Goal: Browse casually: Explore the website without a specific task or goal

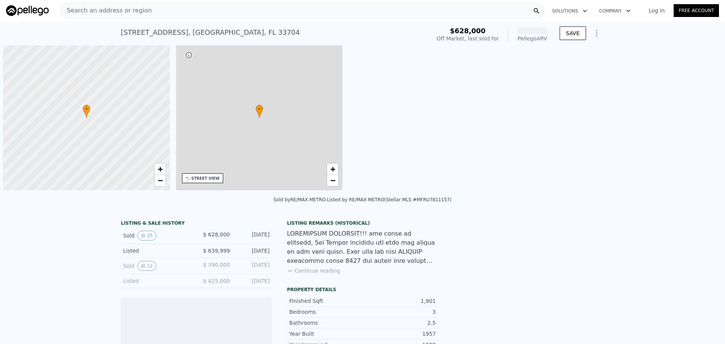
scroll to position [0, 3]
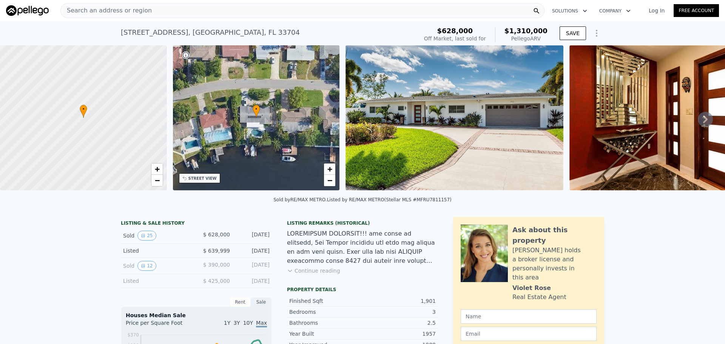
click at [698, 122] on icon at bounding box center [705, 119] width 15 height 15
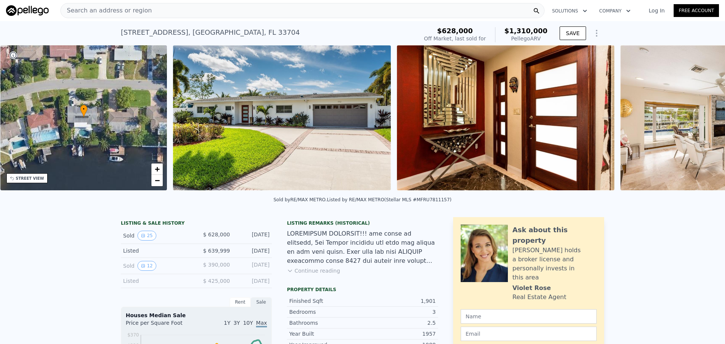
scroll to position [0, 176]
click at [698, 122] on icon at bounding box center [705, 119] width 15 height 15
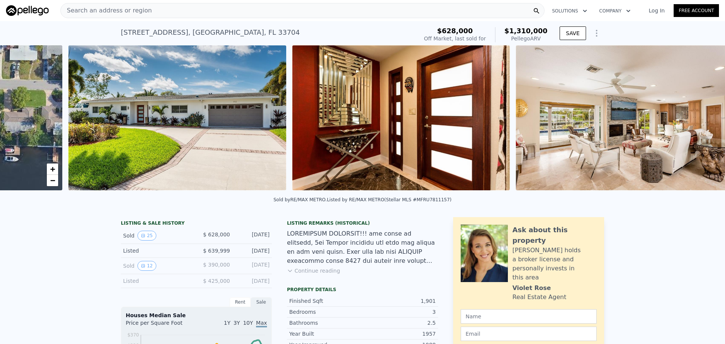
scroll to position [0, 345]
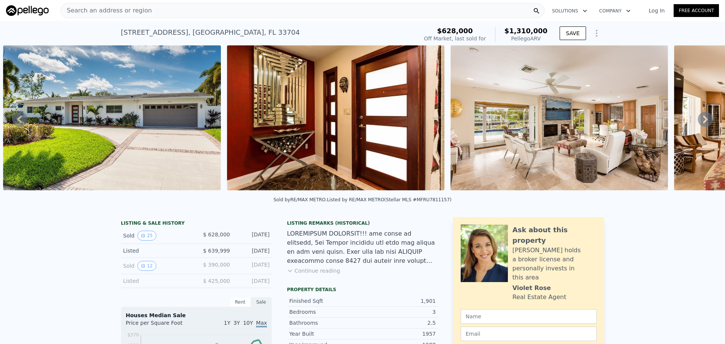
click at [698, 122] on icon at bounding box center [705, 119] width 15 height 15
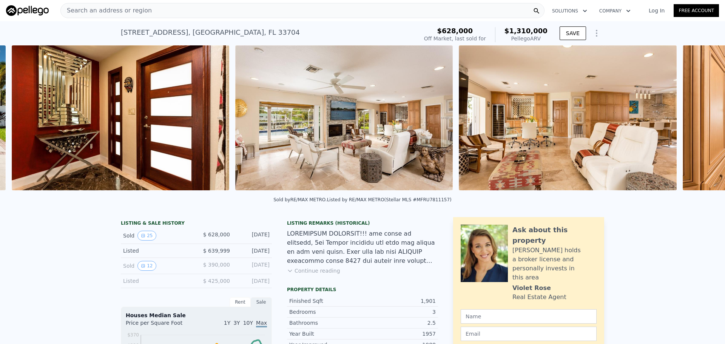
scroll to position [0, 569]
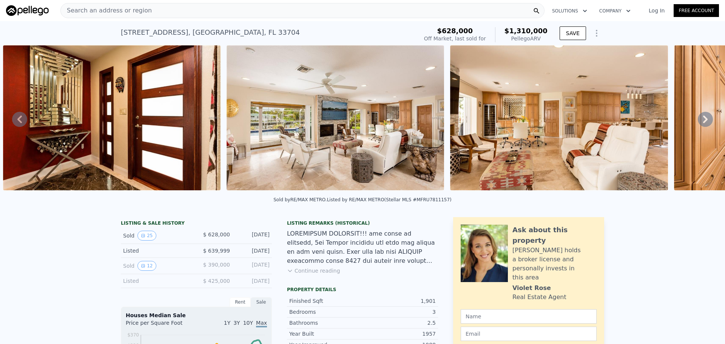
click at [700, 119] on icon at bounding box center [705, 119] width 15 height 15
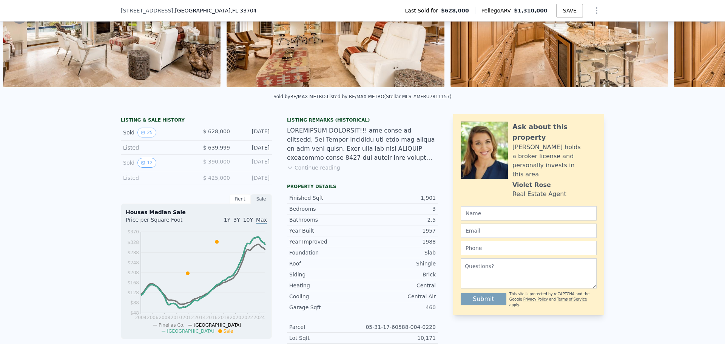
scroll to position [111, 0]
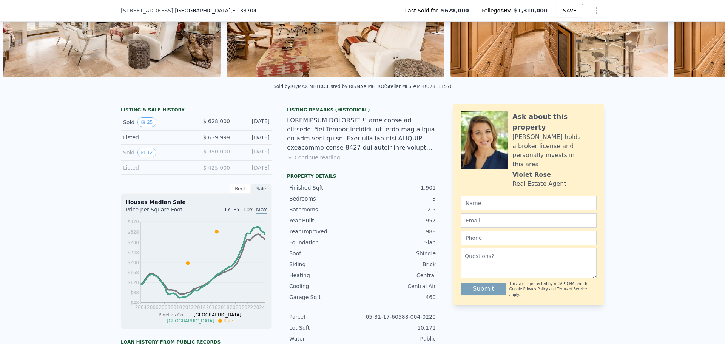
click at [288, 160] on icon at bounding box center [290, 157] width 6 height 6
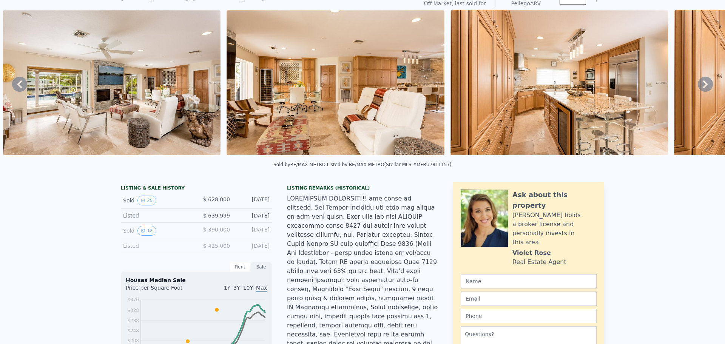
scroll to position [3, 0]
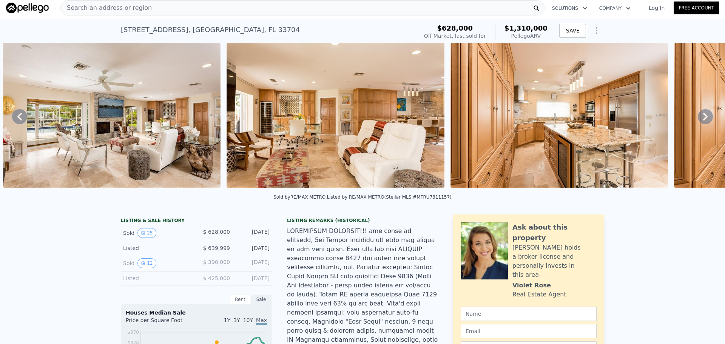
click at [698, 119] on icon at bounding box center [705, 116] width 15 height 15
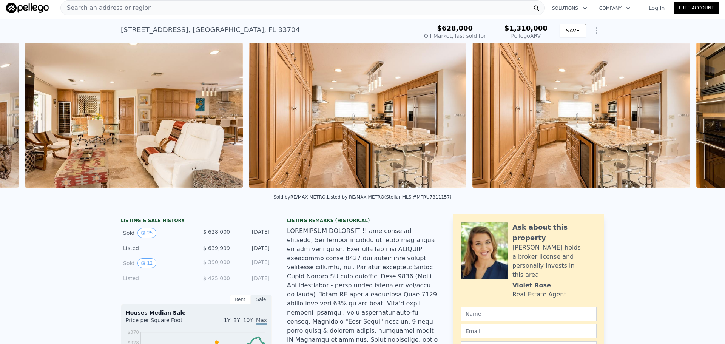
scroll to position [0, 1016]
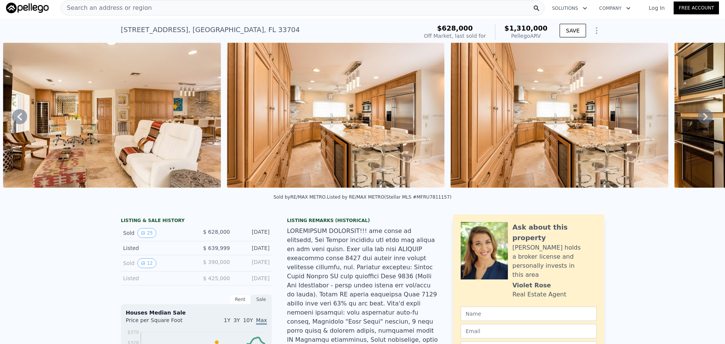
click at [698, 120] on icon at bounding box center [705, 116] width 15 height 15
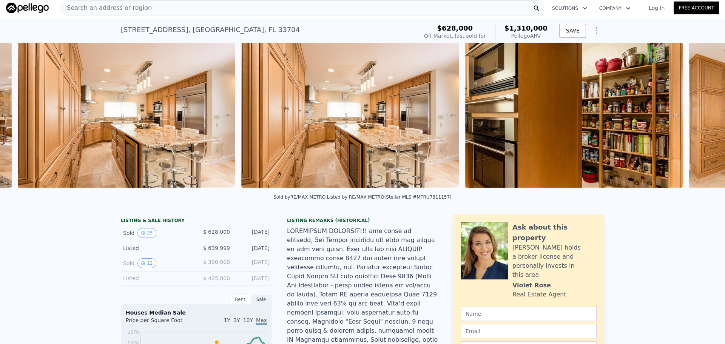
scroll to position [0, 1240]
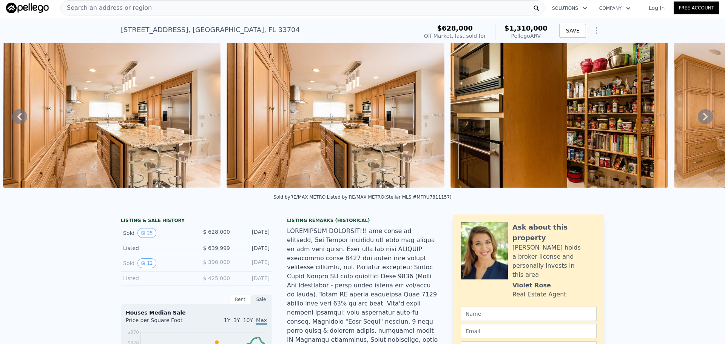
click at [698, 120] on icon at bounding box center [705, 116] width 15 height 15
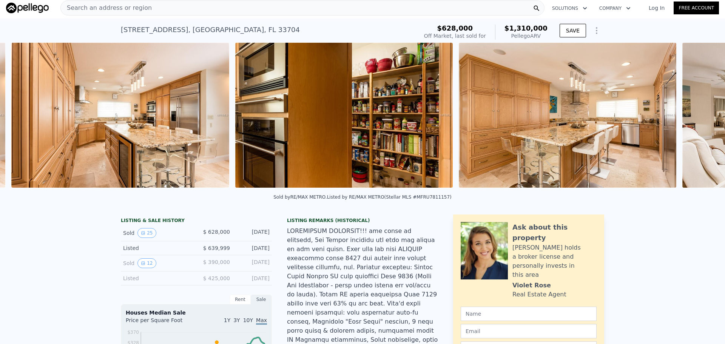
scroll to position [0, 1464]
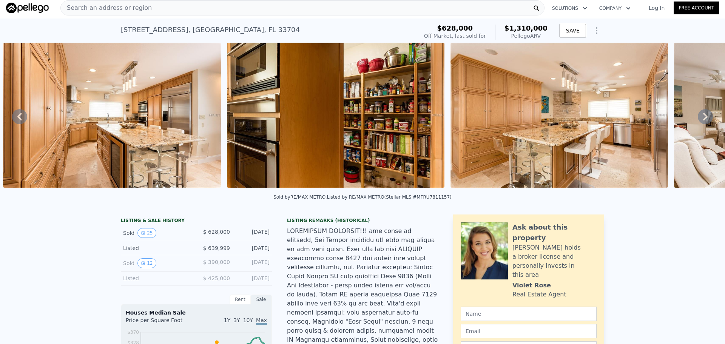
click at [334, 151] on img at bounding box center [336, 115] width 218 height 145
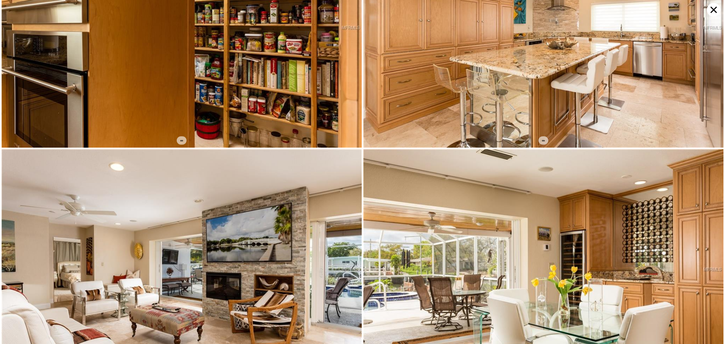
scroll to position [719, 0]
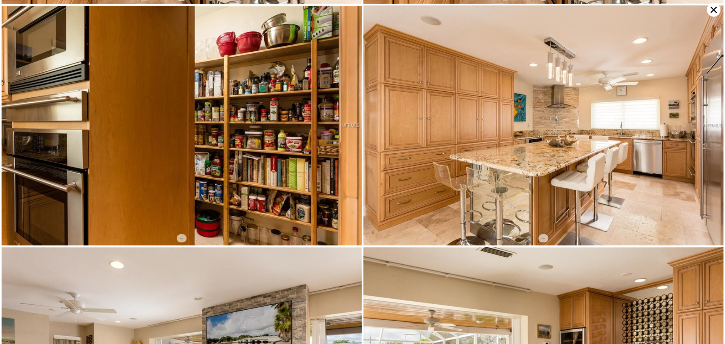
click at [248, 123] on img at bounding box center [182, 126] width 360 height 240
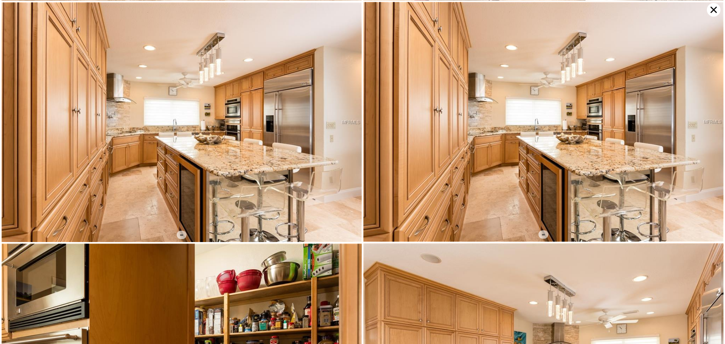
scroll to position [480, 0]
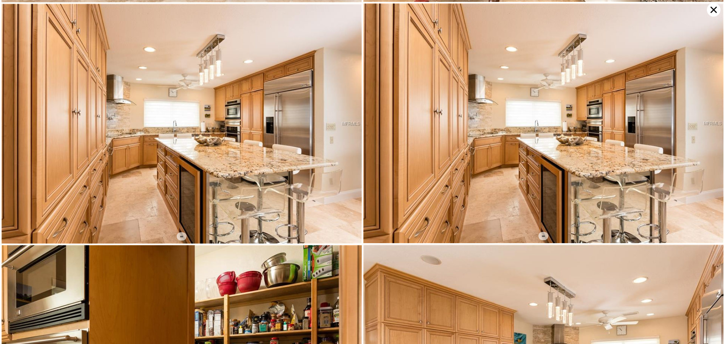
click at [713, 11] on icon at bounding box center [714, 10] width 14 height 14
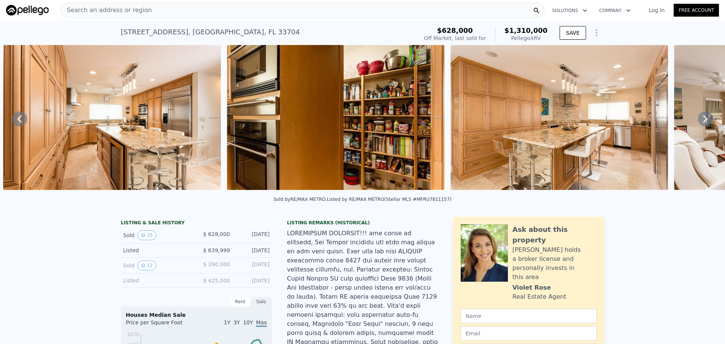
scroll to position [0, 0]
